Goal: Information Seeking & Learning: Check status

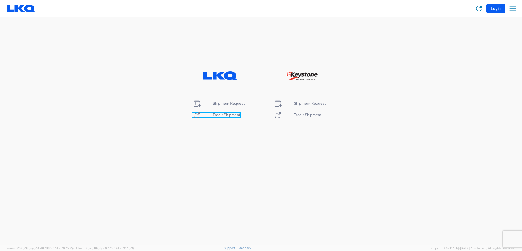
click at [218, 114] on span "Track Shipment" at bounding box center [227, 115] width 28 height 4
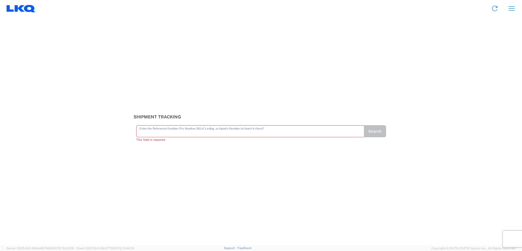
click at [188, 132] on input "text" at bounding box center [251, 131] width 222 height 10
paste input "56124176"
type input "56124176"
click at [375, 133] on button "Search" at bounding box center [375, 134] width 22 height 12
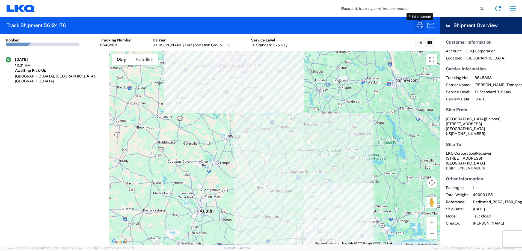
click at [421, 23] on icon "button" at bounding box center [420, 25] width 9 height 9
